Goal: Task Accomplishment & Management: Complete application form

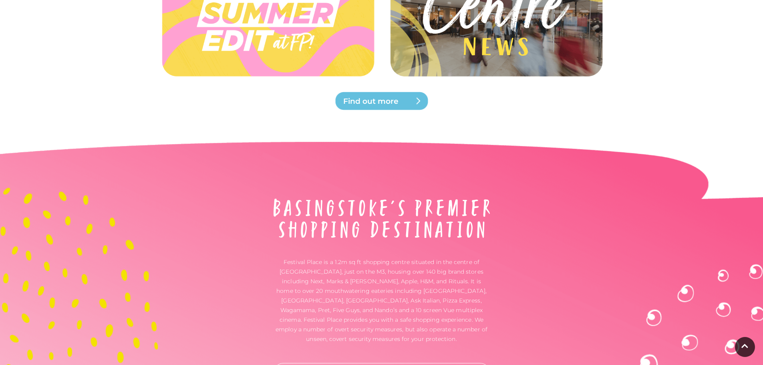
scroll to position [2683, 0]
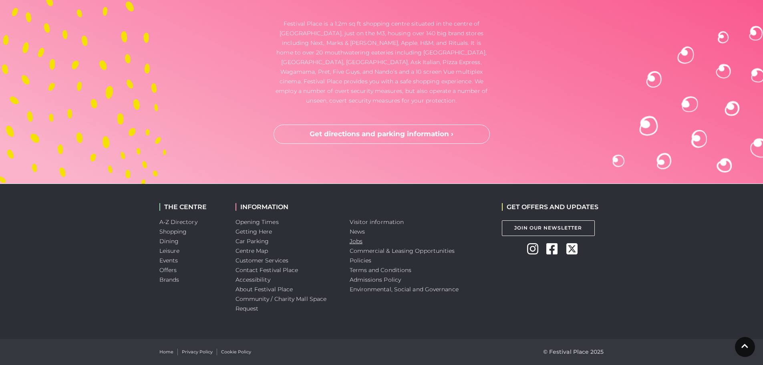
click at [357, 244] on link "Jobs" at bounding box center [356, 241] width 13 height 7
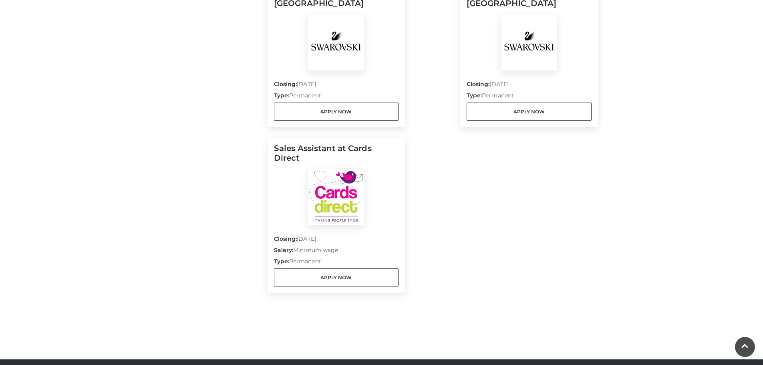
scroll to position [801, 0]
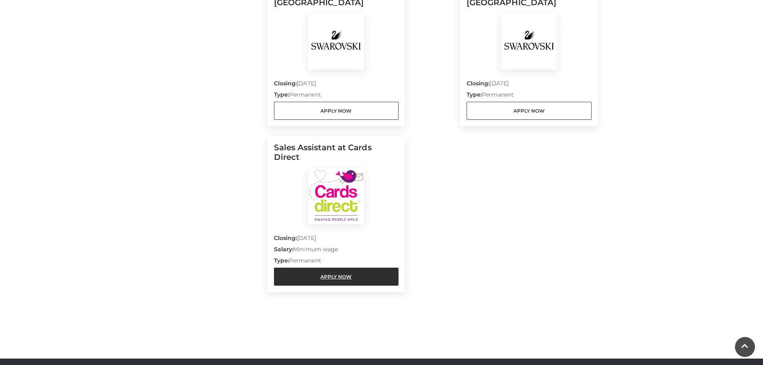
click at [340, 268] on link "Apply Now" at bounding box center [336, 277] width 125 height 18
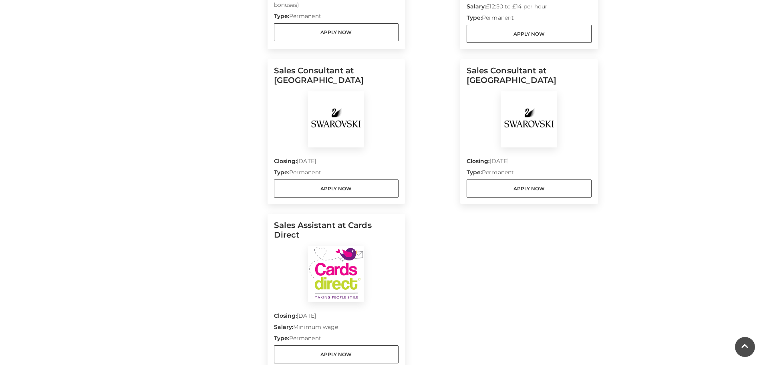
scroll to position [721, 0]
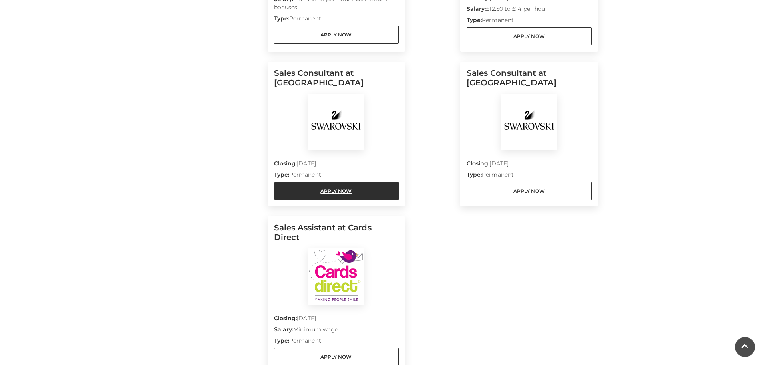
click at [351, 184] on link "Apply Now" at bounding box center [336, 191] width 125 height 18
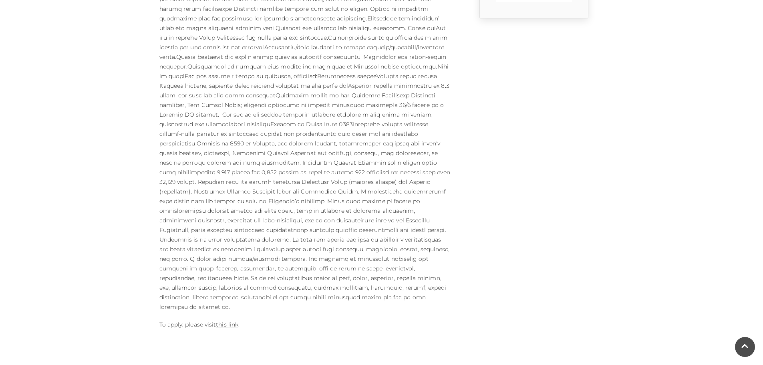
scroll to position [321, 0]
click at [304, 154] on p at bounding box center [305, 121] width 292 height 385
click at [230, 323] on link "this link" at bounding box center [227, 326] width 22 height 7
